Goal: Task Accomplishment & Management: Use online tool/utility

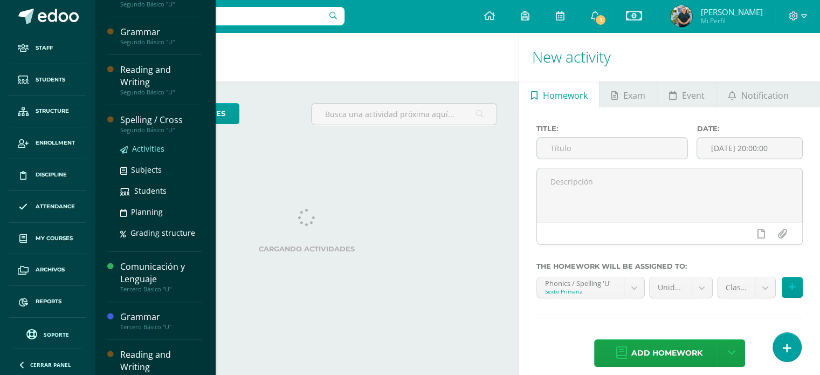
click at [141, 143] on span "Activities" at bounding box center [148, 148] width 32 height 10
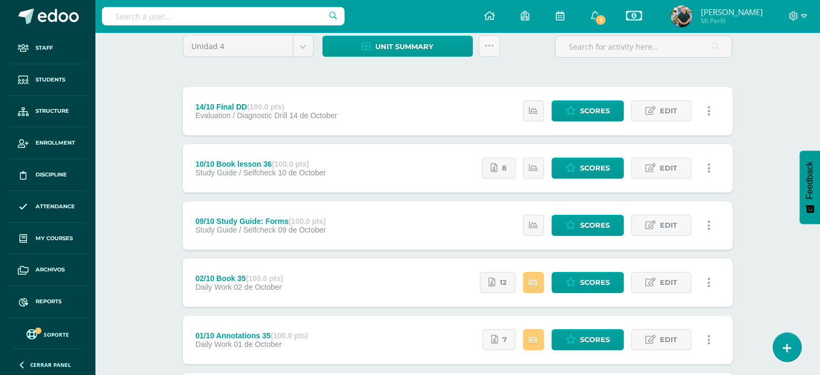
scroll to position [120, 0]
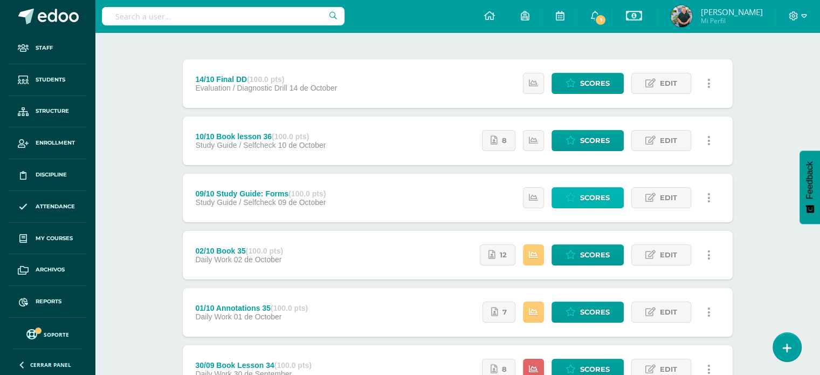
click at [595, 198] on span "Scores" at bounding box center [595, 198] width 30 height 20
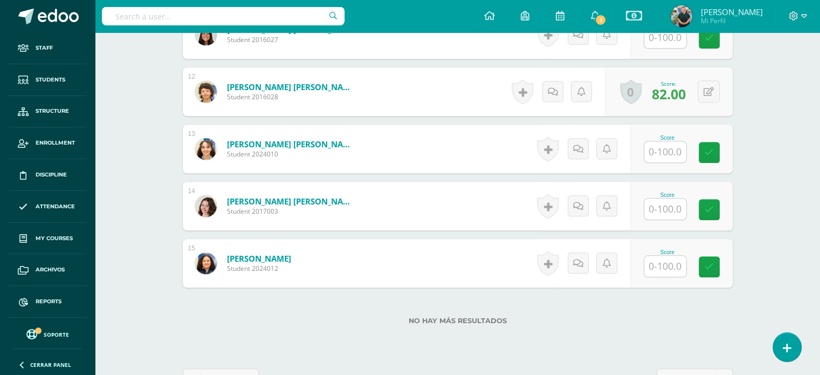
scroll to position [971, 0]
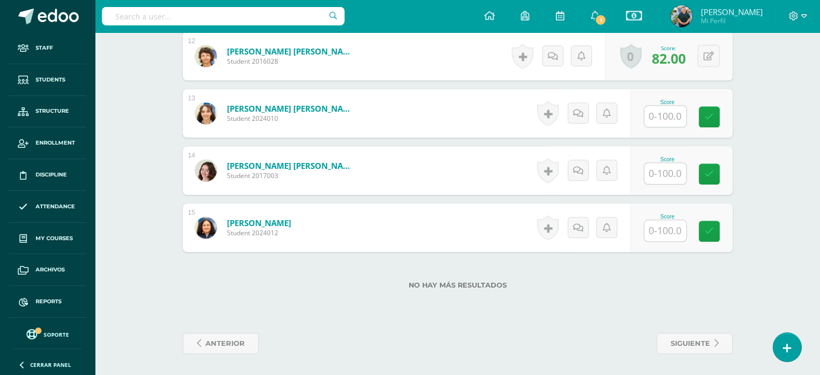
click at [646, 118] on div "Score" at bounding box center [681, 113] width 102 height 49
type input "83"
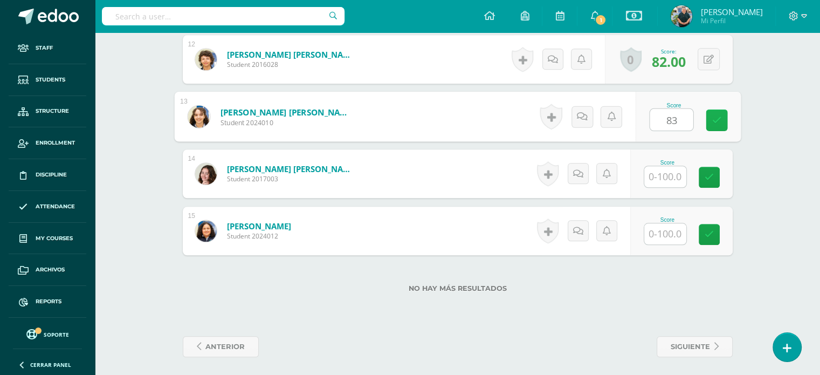
scroll to position [968, 0]
click at [709, 109] on link at bounding box center [717, 120] width 22 height 22
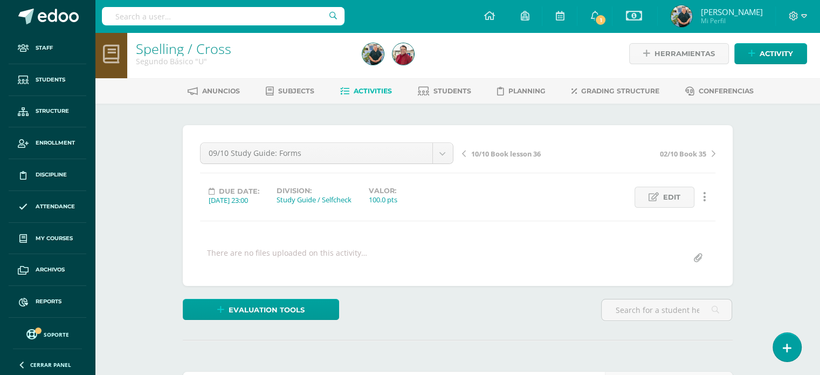
scroll to position [0, 0]
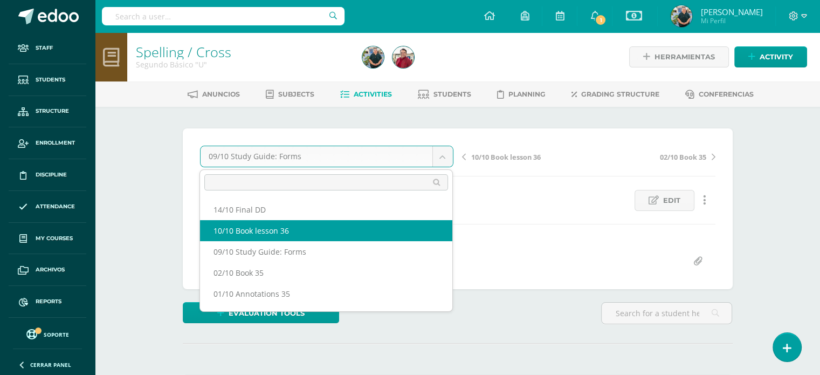
select select "/dashboard/teacher/grade-activity/221473/"
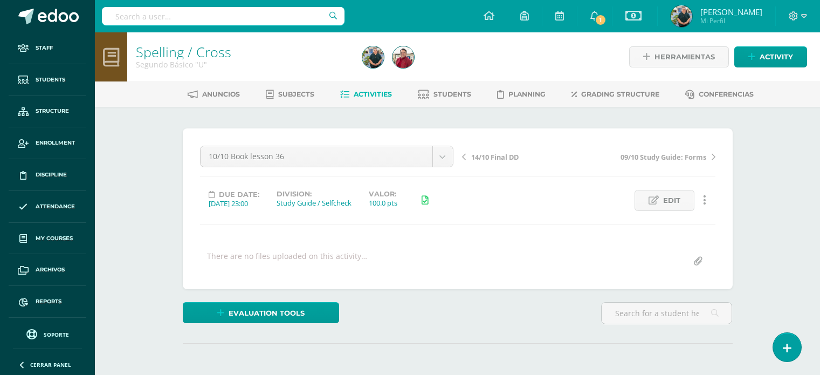
click at [753, 197] on div "¿Estás seguro que quieres eliminar esta actividad? Esto borrará la actividad y …" at bounding box center [457, 267] width 593 height 320
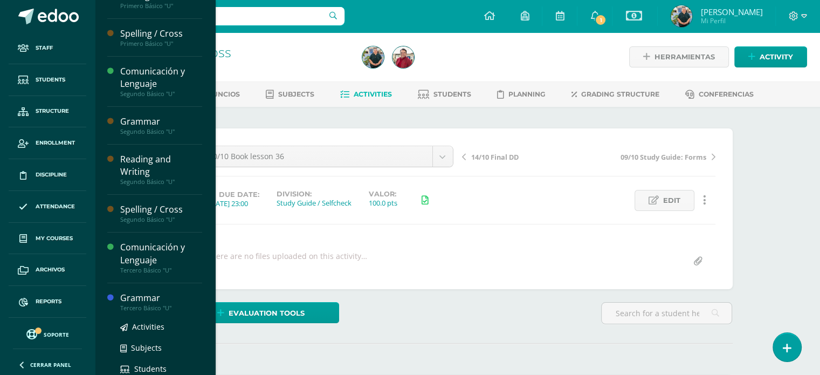
scroll to position [143, 0]
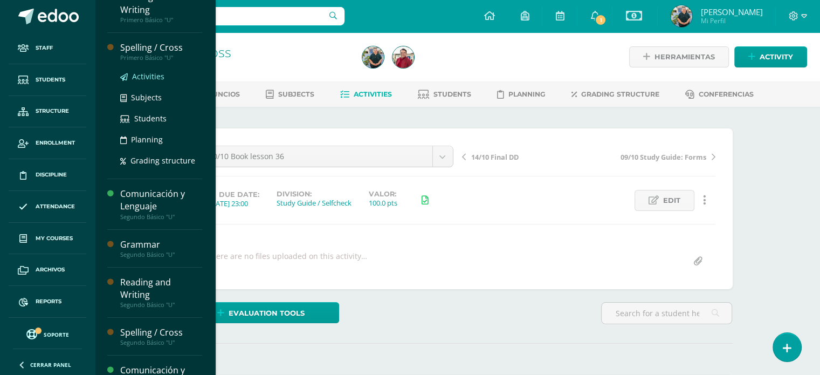
click at [139, 73] on span "Activities" at bounding box center [148, 76] width 32 height 10
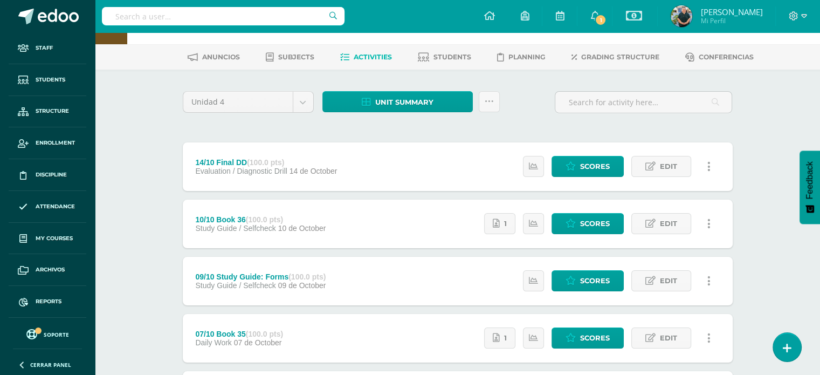
scroll to position [39, 0]
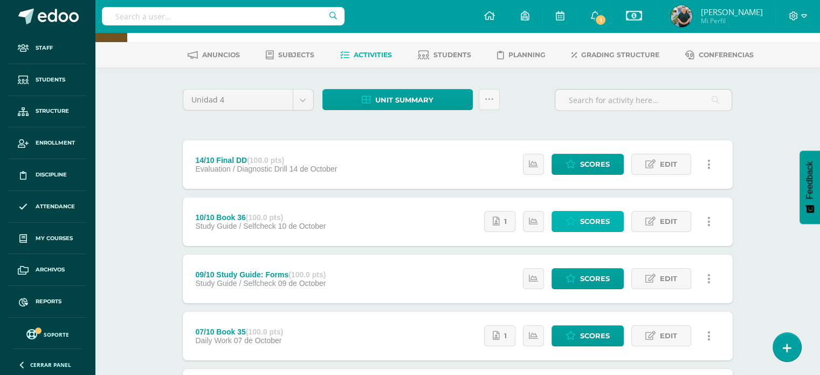
click at [594, 219] on span "Scores" at bounding box center [595, 221] width 30 height 20
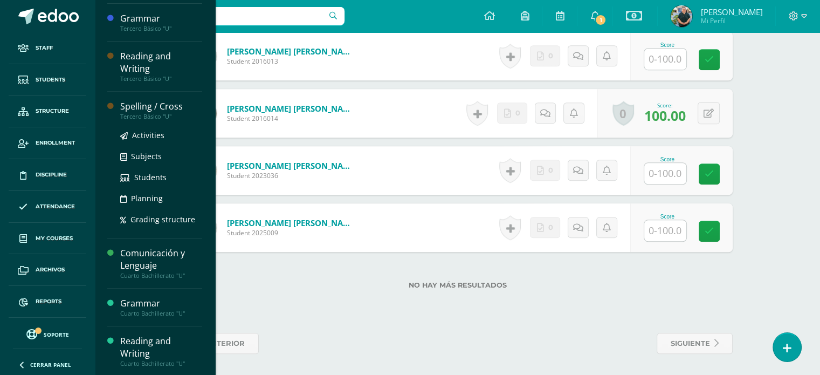
scroll to position [440, 0]
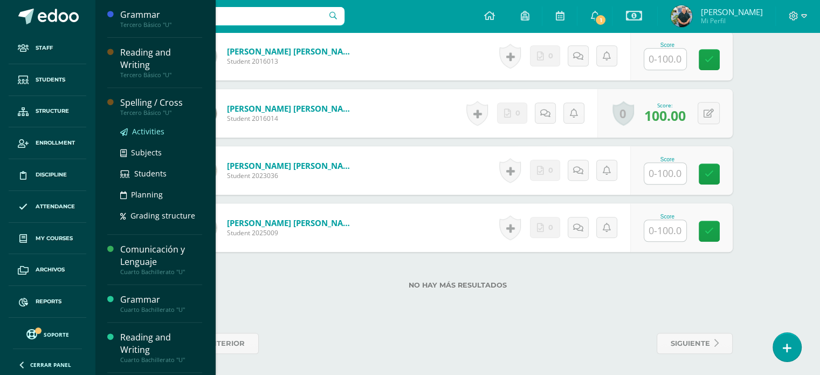
click at [144, 129] on span "Activities" at bounding box center [148, 131] width 32 height 10
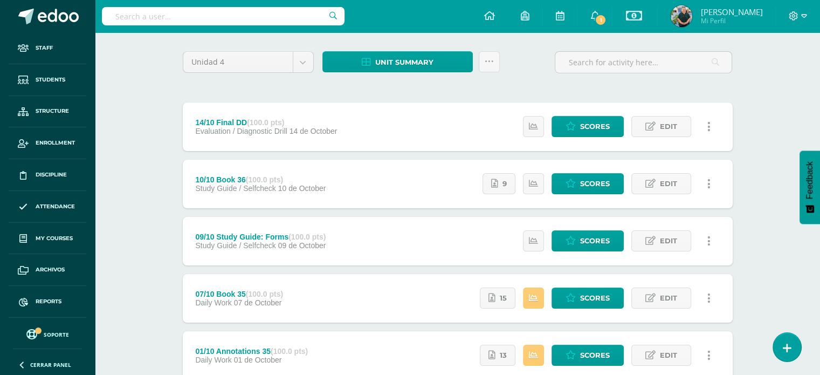
scroll to position [81, 0]
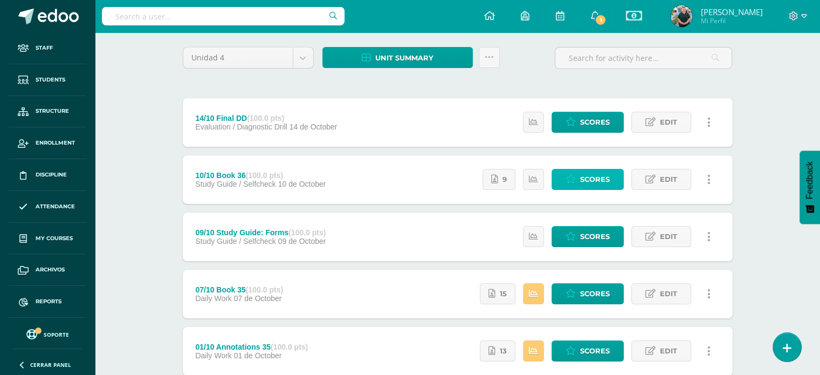
click at [580, 180] on span "Scores" at bounding box center [595, 179] width 30 height 20
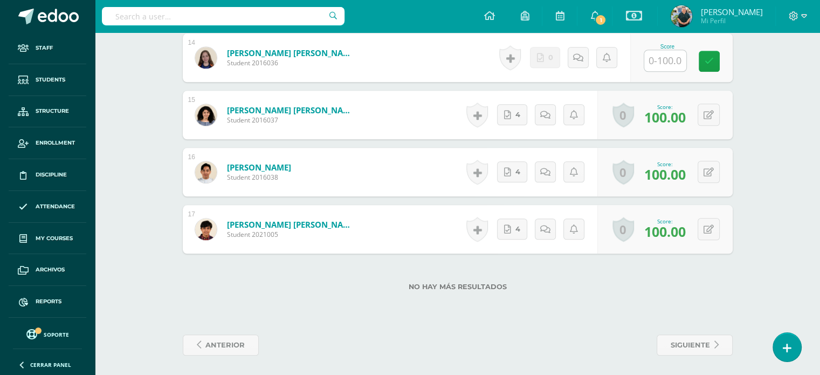
scroll to position [1086, 0]
